Goal: Answer question/provide support: Share knowledge or assist other users

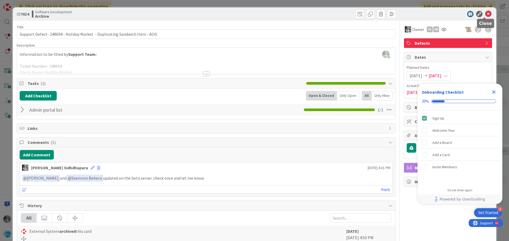
click at [487, 12] on icon at bounding box center [488, 14] width 6 height 6
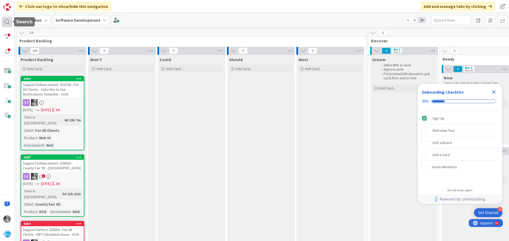
click at [8, 21] on div at bounding box center [7, 22] width 11 height 11
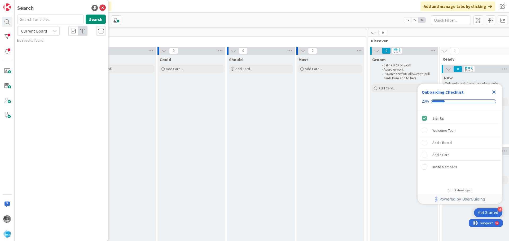
drag, startPoint x: 41, startPoint y: 20, endPoint x: 44, endPoint y: 22, distance: 3.3
click at [42, 20] on input "text" at bounding box center [50, 20] width 66 height 10
type input "7"
type input "8398"
click at [73, 52] on span "Support Enhancement- 276611 - Holiday Market - Too Many Sandwiches Per Timeslot" at bounding box center [62, 49] width 75 height 10
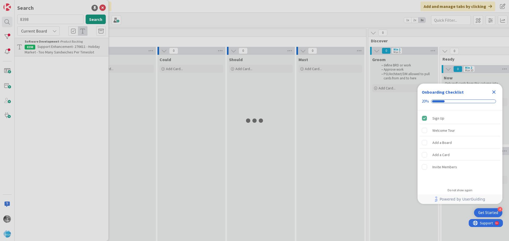
click at [73, 51] on div at bounding box center [254, 120] width 509 height 241
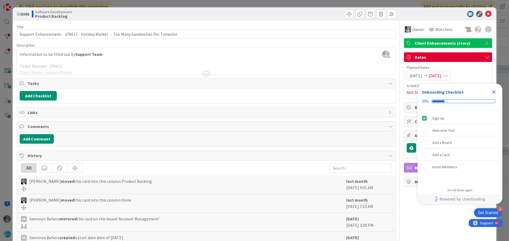
click at [207, 73] on div at bounding box center [206, 74] width 6 height 4
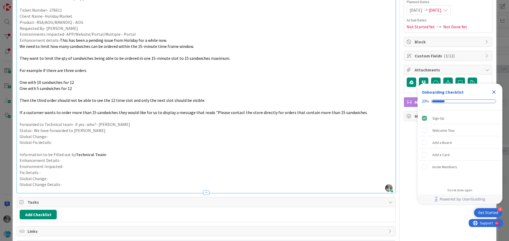
scroll to position [79, 0]
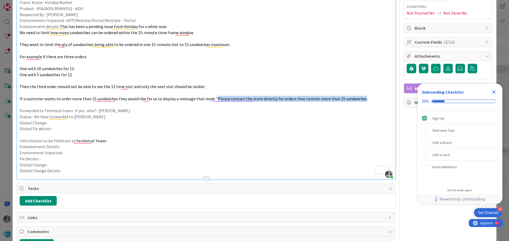
drag, startPoint x: 211, startPoint y: 98, endPoint x: 354, endPoint y: 97, distance: 143.0
click at [354, 97] on span "If a customer wants to order more than 15 sandwiches they would like for us to …" at bounding box center [194, 98] width 348 height 5
click at [279, 115] on p "Status- We have forwarded to Keyur" at bounding box center [206, 117] width 373 height 6
click at [211, 104] on p "To enrich screen reader interactions, please activate Accessibility in Grammarl…" at bounding box center [206, 105] width 373 height 6
click at [211, 100] on span "If a customer wants to order more than 15 sandwiches they would like for us to …" at bounding box center [194, 98] width 348 height 5
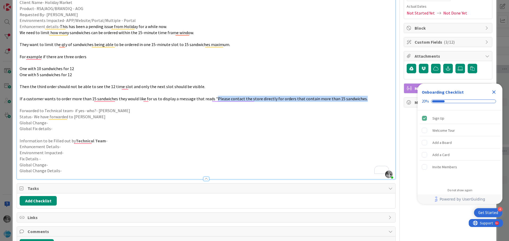
click at [355, 98] on span "If a customer wants to order more than 15 sandwiches they would like for us to …" at bounding box center [194, 98] width 348 height 5
copy span "Please contact the store directly for orders that contain more than 15 sandwich…"
